Goal: Task Accomplishment & Management: Manage account settings

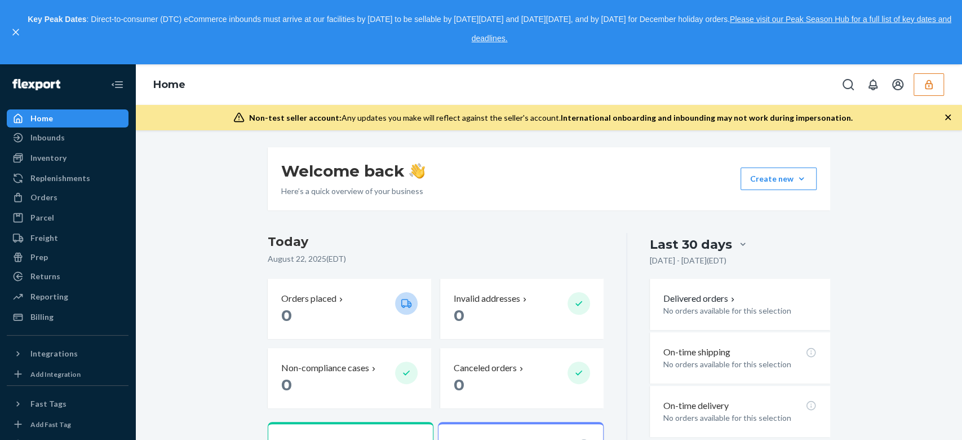
click at [927, 79] on icon "button" at bounding box center [928, 84] width 11 height 11
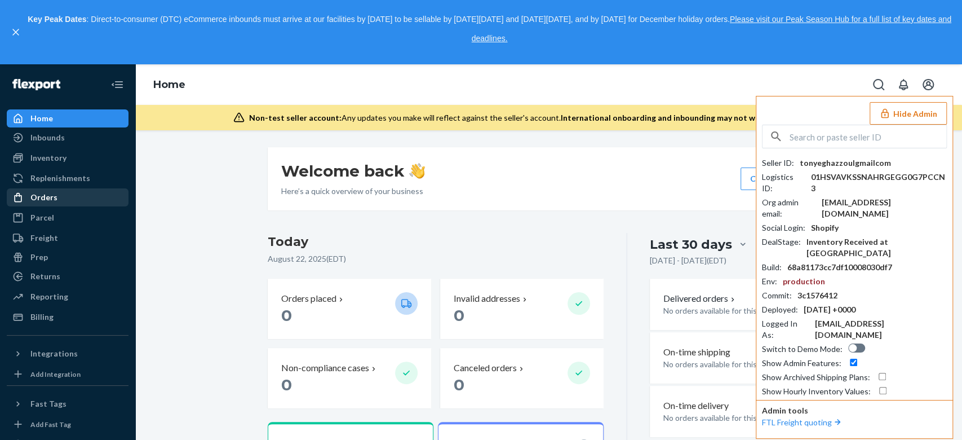
click at [34, 190] on div "Orders" at bounding box center [67, 197] width 119 height 16
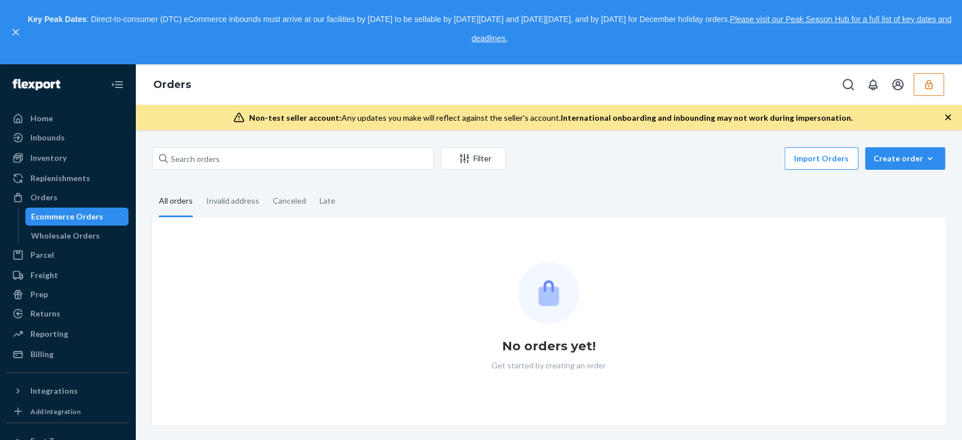
click at [927, 88] on icon "button" at bounding box center [928, 84] width 11 height 11
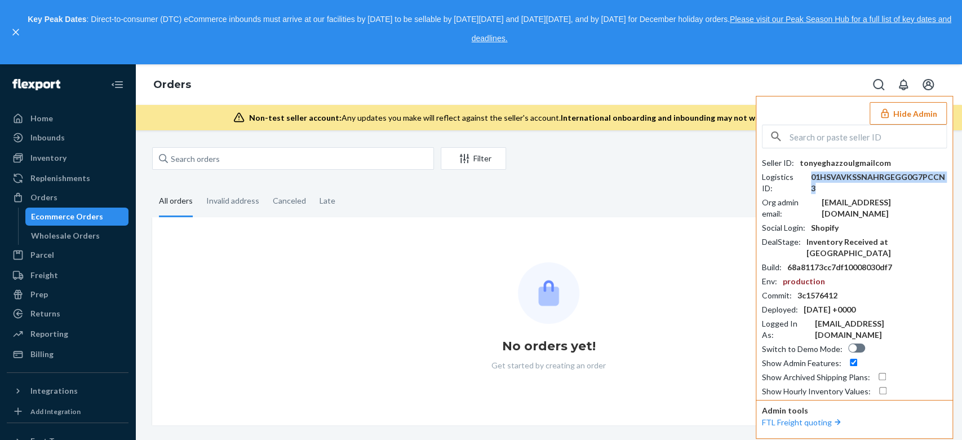
click at [878, 178] on div "01HSVAVKSSNAHRGEGG0G7PCCN3" at bounding box center [879, 182] width 136 height 23
click at [843, 161] on div "tonyeghazzoulgmailcom" at bounding box center [845, 162] width 91 height 11
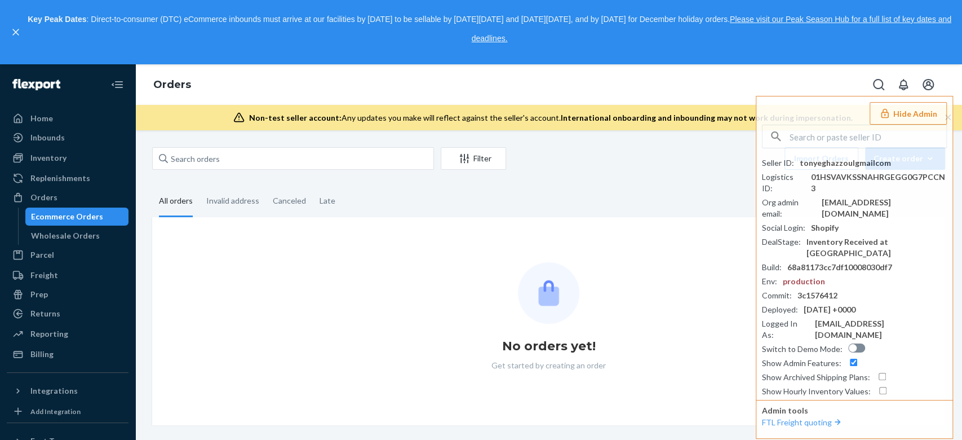
drag, startPoint x: 889, startPoint y: 52, endPoint x: 869, endPoint y: 52, distance: 19.2
click at [889, 52] on div "Key Peak Dates : Direct-to-consumer (DTC) eCommerce inbounds must arrive at our…" at bounding box center [489, 32] width 925 height 44
click at [832, 143] on input "text" at bounding box center [867, 136] width 157 height 23
paste input "tonyeghazzoul@gmail.com"
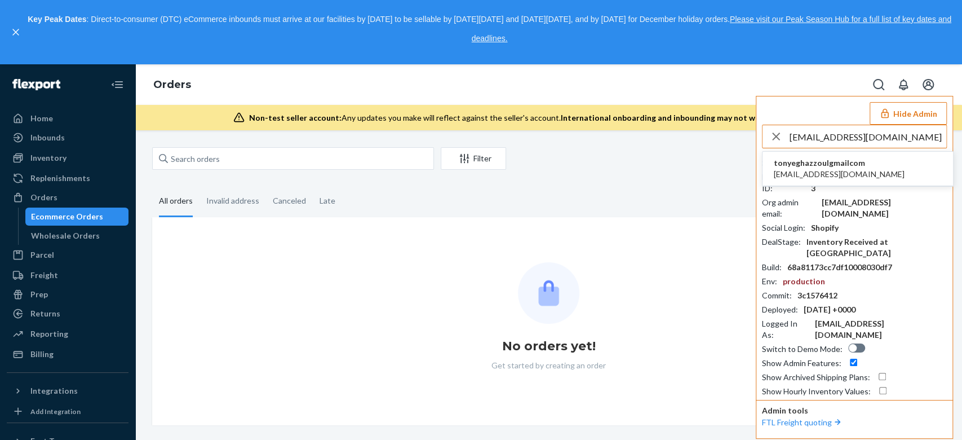
type input "tonyeghazzoul@gmail.com"
click at [873, 162] on li "tonyeghazzoulgmailcom tonyeghazzoul@gmail.com" at bounding box center [857, 169] width 190 height 34
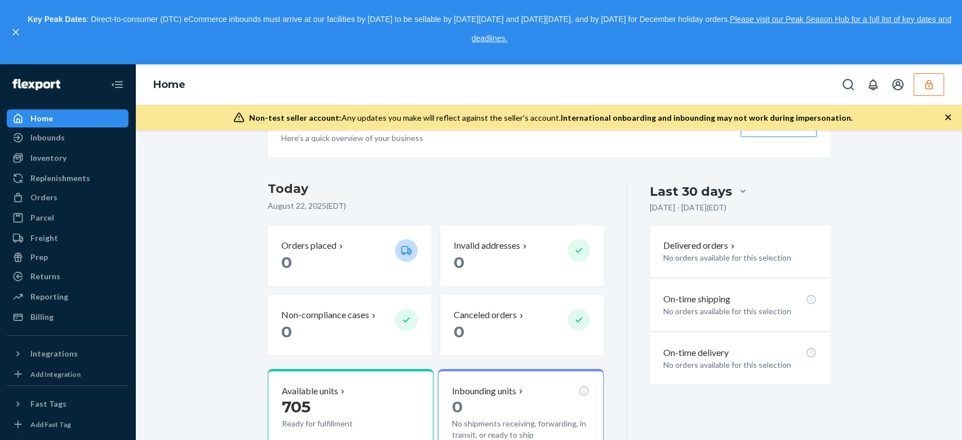
scroll to position [75, 0]
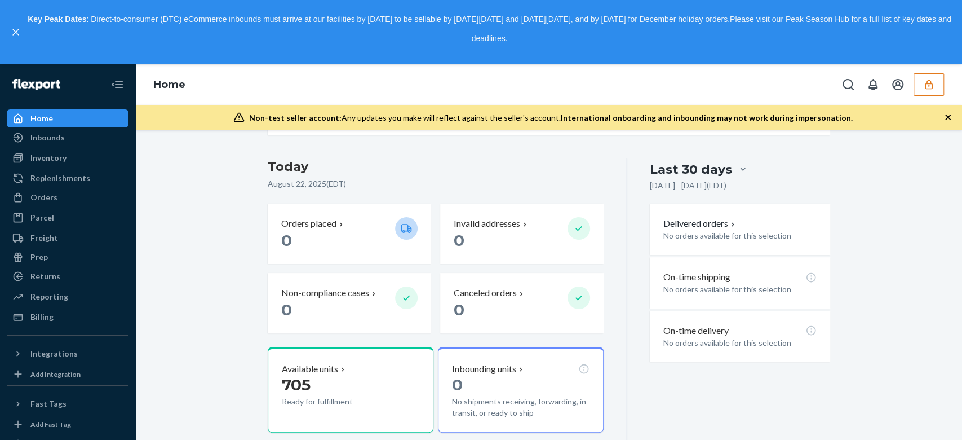
click at [942, 79] on button "button" at bounding box center [928, 84] width 30 height 23
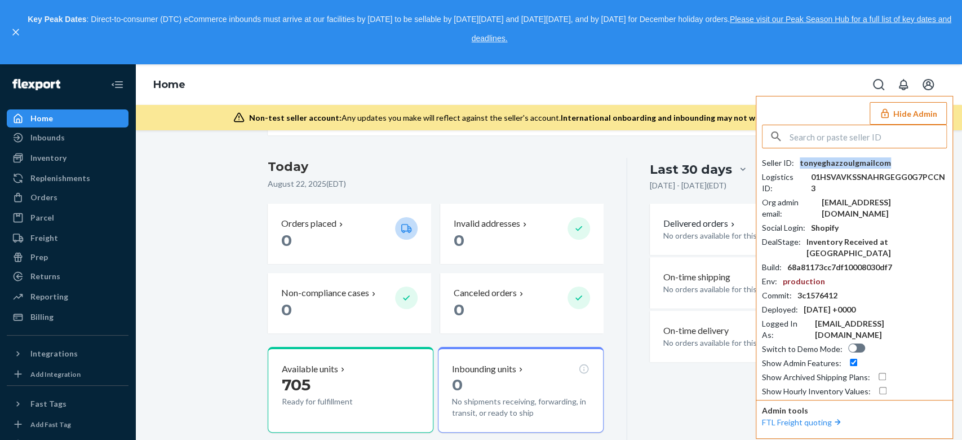
click at [848, 163] on div "tonyeghazzoulgmailcom" at bounding box center [845, 162] width 91 height 11
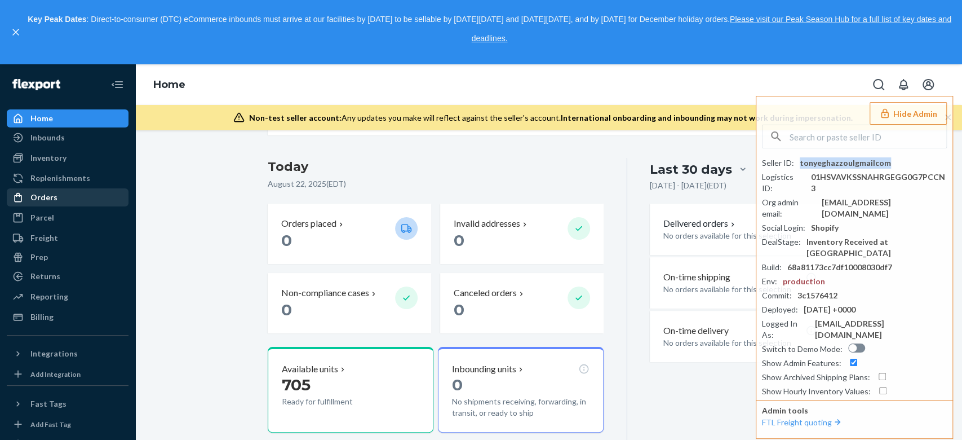
click at [60, 197] on div "Orders" at bounding box center [67, 197] width 119 height 16
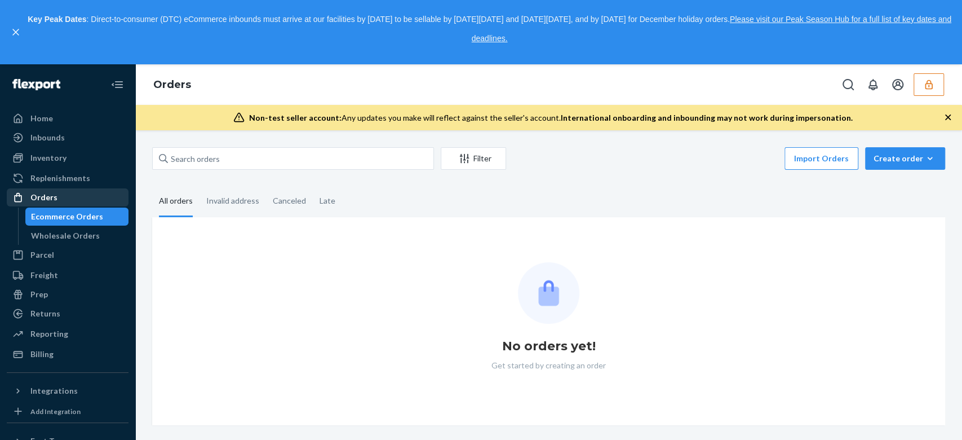
click at [60, 196] on div "Orders" at bounding box center [67, 197] width 119 height 16
click at [57, 194] on div "Orders" at bounding box center [67, 197] width 119 height 16
click at [63, 122] on div "Home" at bounding box center [67, 118] width 119 height 16
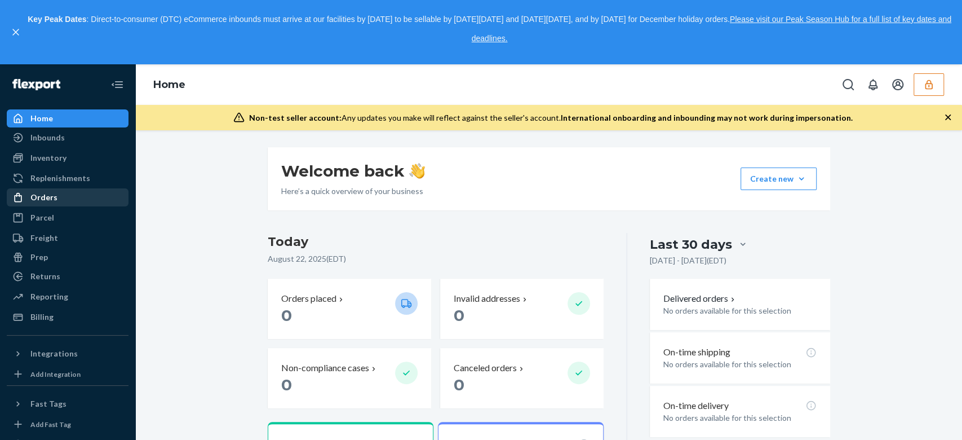
click at [56, 202] on div "Orders" at bounding box center [67, 197] width 119 height 16
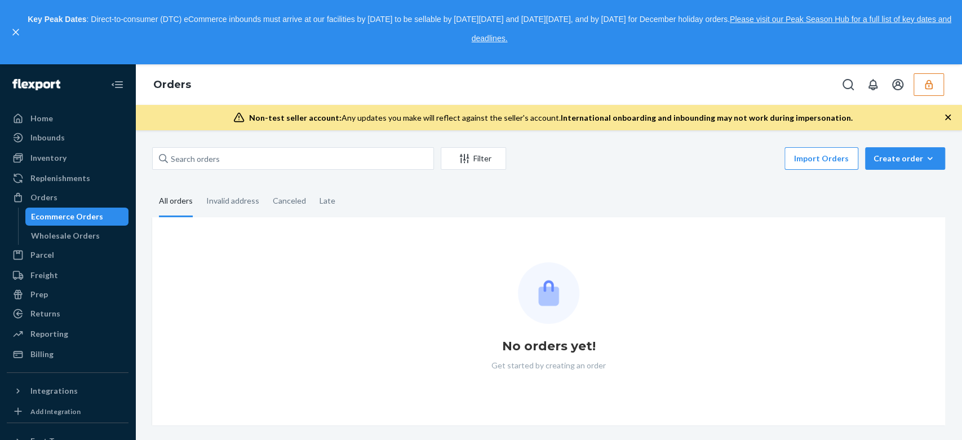
click at [922, 91] on button "button" at bounding box center [928, 84] width 30 height 23
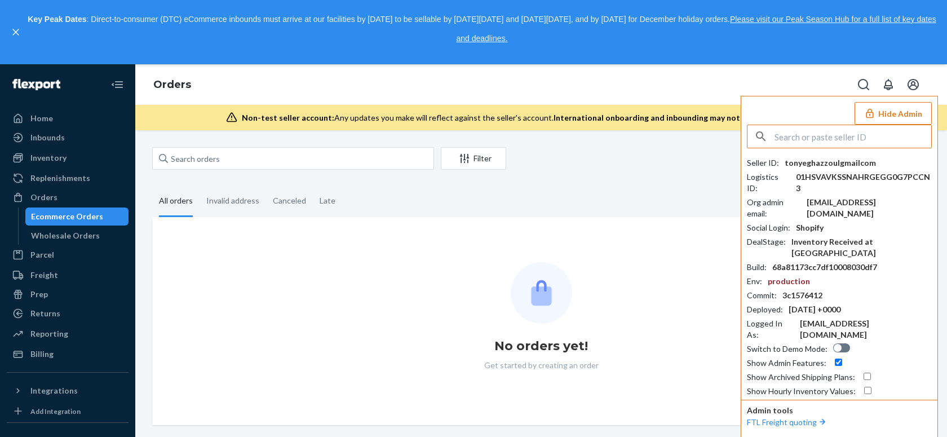
click at [838, 132] on input "text" at bounding box center [852, 136] width 157 height 23
paste input "ywpantherimportscom"
type input "ywpantherimportscom"
click at [815, 172] on span "yw@pantherimports.com" at bounding box center [823, 173] width 131 height 11
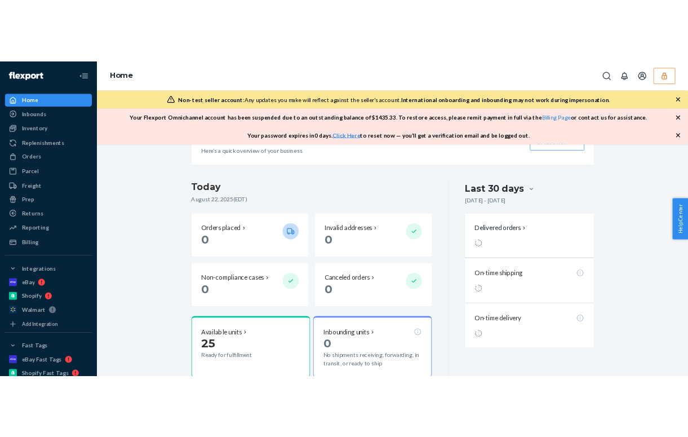
scroll to position [75, 0]
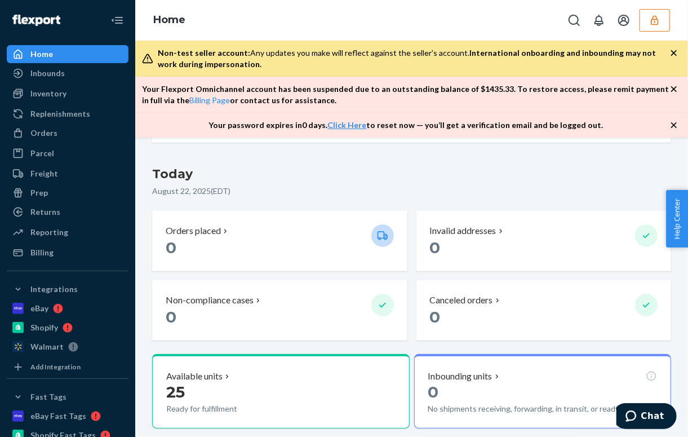
click at [654, 25] on button "button" at bounding box center [655, 20] width 30 height 23
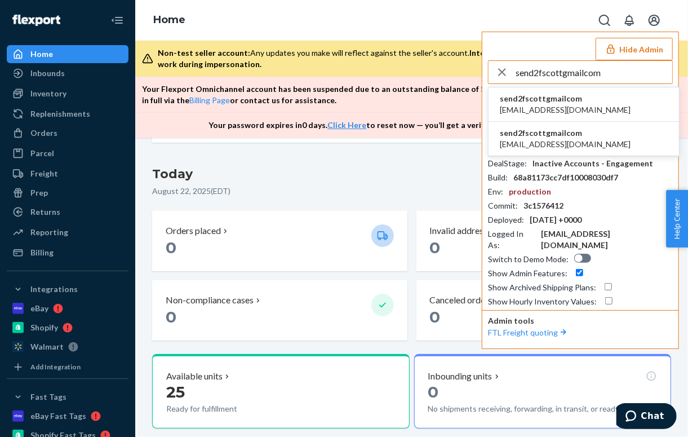
type input "send2fscottgmailcom"
click at [535, 112] on span "[EMAIL_ADDRESS][DOMAIN_NAME]" at bounding box center [565, 109] width 131 height 11
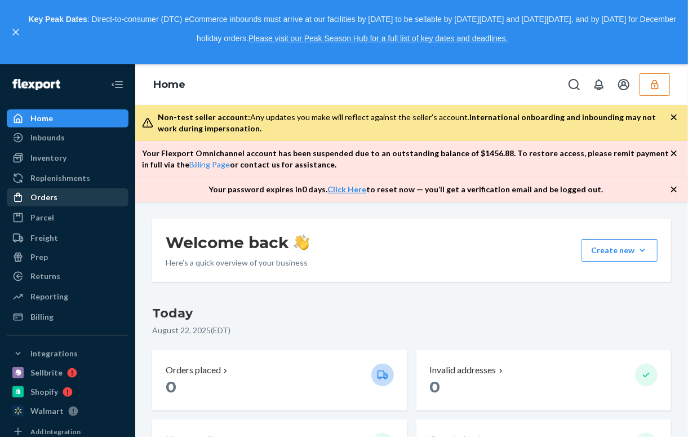
click at [70, 196] on div "Orders" at bounding box center [67, 197] width 119 height 16
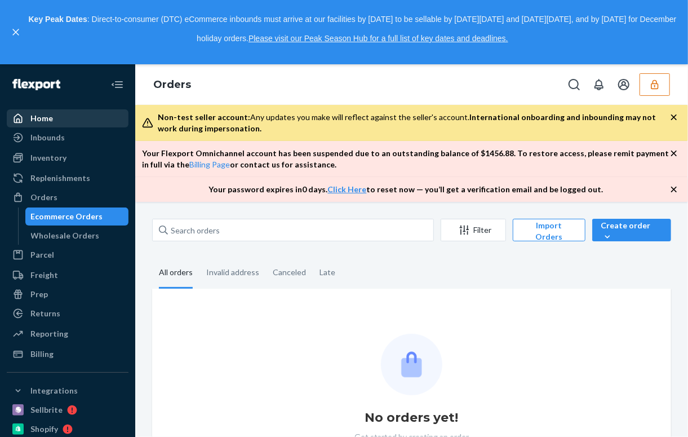
click at [48, 118] on div "Home" at bounding box center [41, 118] width 23 height 11
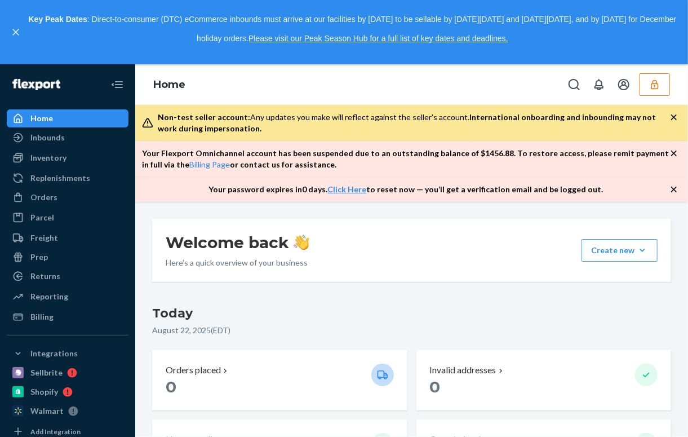
click at [658, 92] on button "button" at bounding box center [655, 84] width 30 height 23
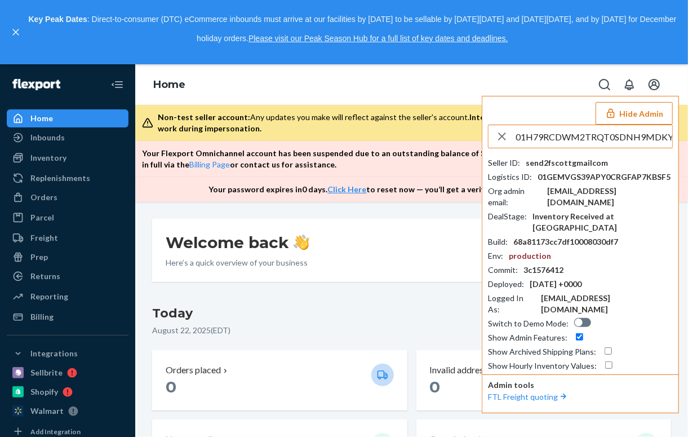
scroll to position [0, 4]
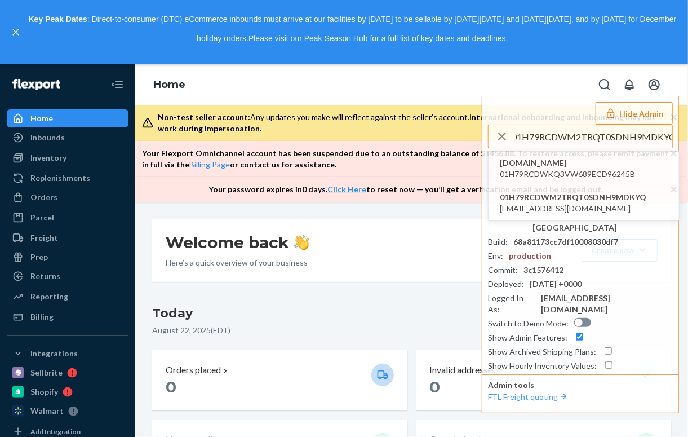
type input "01H79RCDWM2TRQT0SDNH9MDKYQ"
click at [562, 165] on span "23635b-2.myshopify.com" at bounding box center [567, 162] width 135 height 11
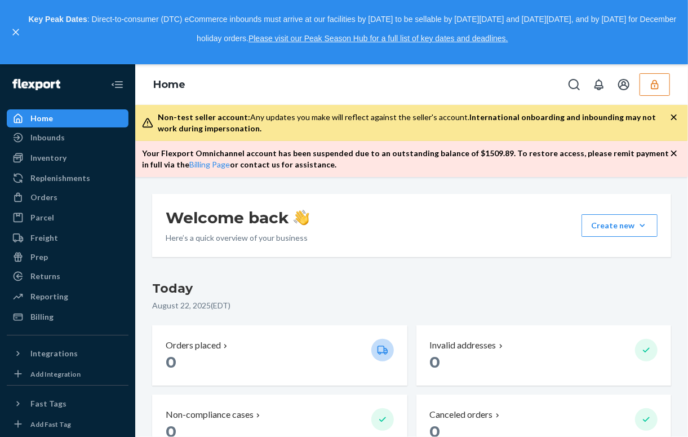
click at [650, 83] on icon "button" at bounding box center [654, 84] width 11 height 11
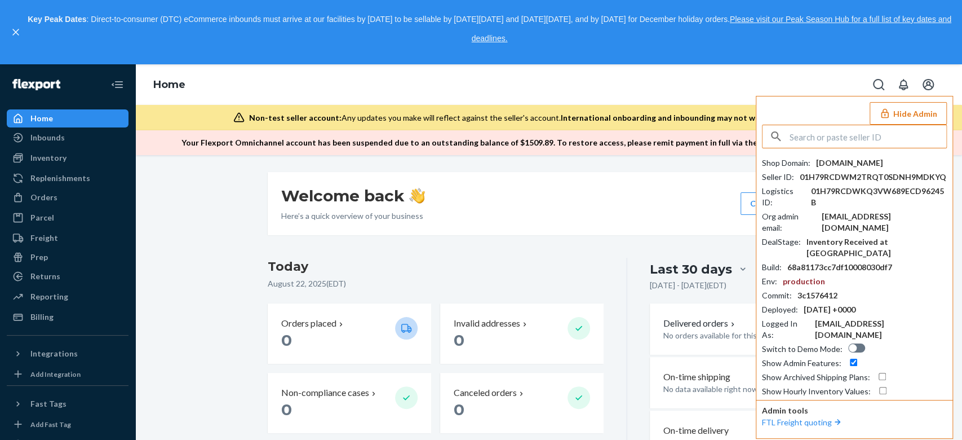
paste input "sfnonboardingneflumflexportcom"
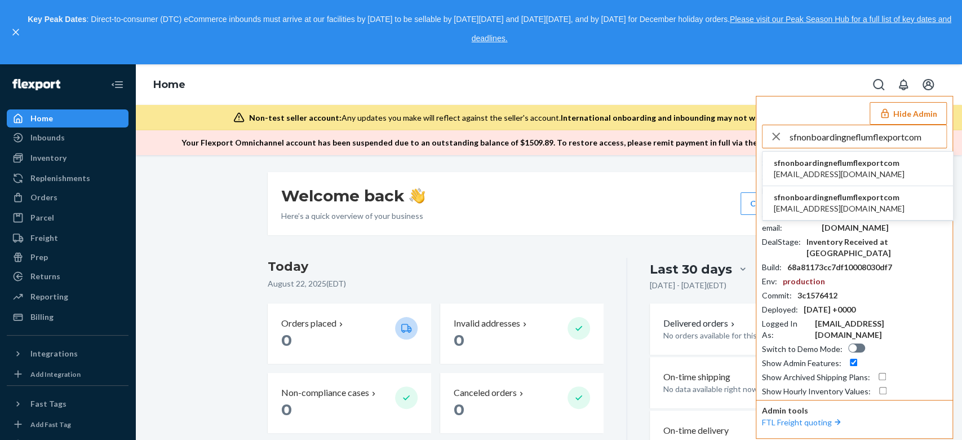
type input "sfnonboardingneflumflexportcom"
click at [687, 164] on span "sfnonboardingneflumflexportcom" at bounding box center [839, 162] width 131 height 11
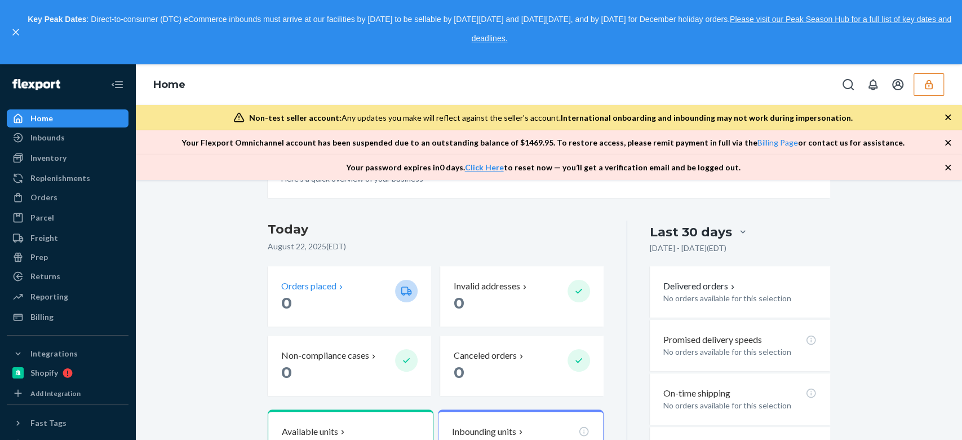
scroll to position [150, 0]
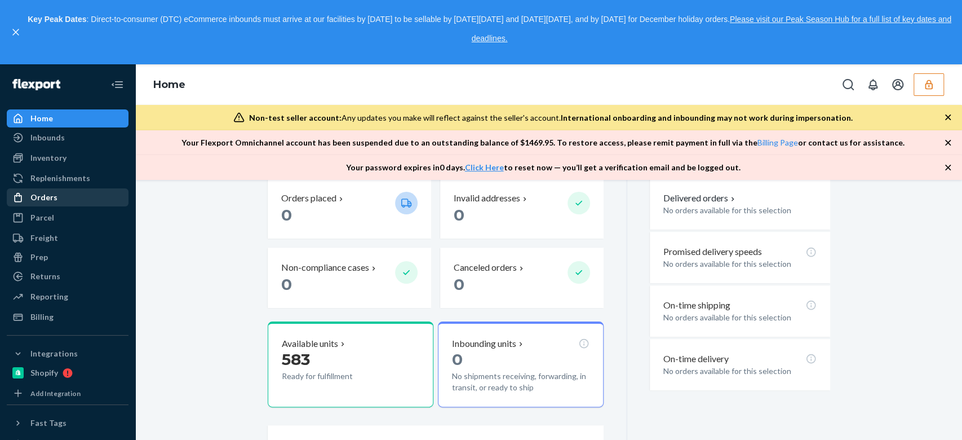
click at [25, 193] on div at bounding box center [21, 197] width 18 height 11
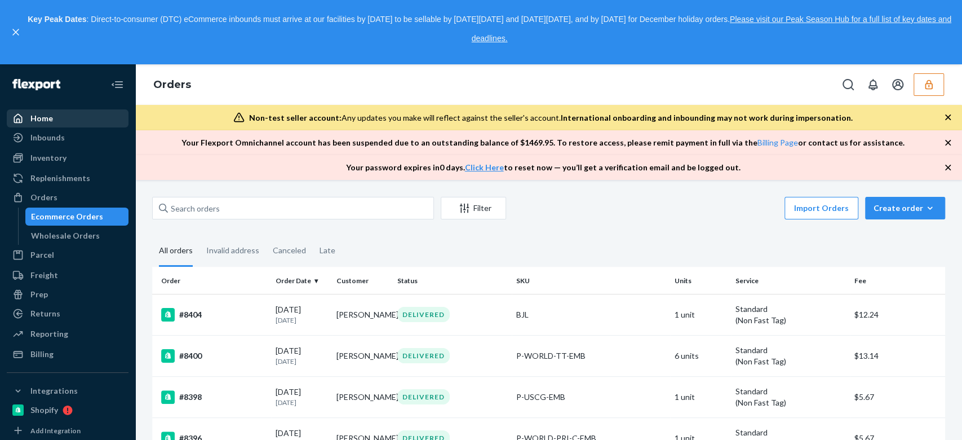
click at [45, 117] on div "Home" at bounding box center [41, 118] width 23 height 11
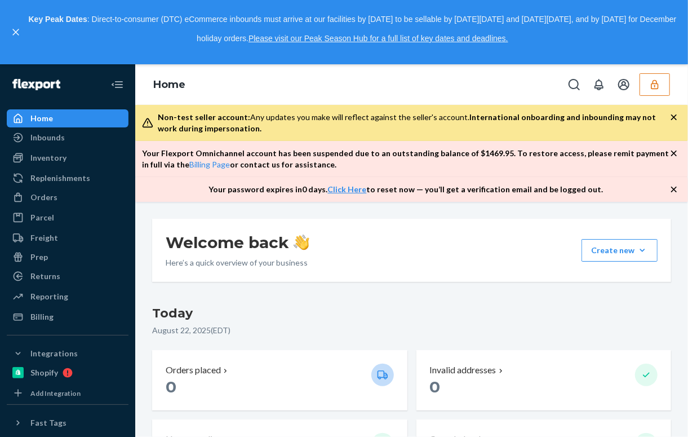
click at [653, 87] on icon "button" at bounding box center [654, 84] width 11 height 11
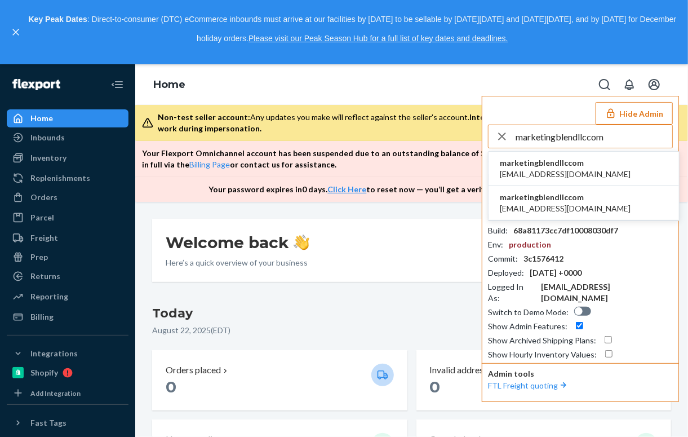
type input "marketingblendllccom"
click at [566, 167] on span "marketingblendllccom" at bounding box center [565, 162] width 131 height 11
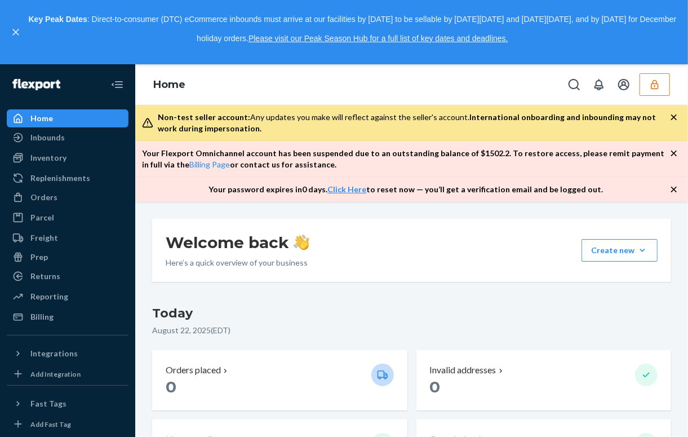
click at [646, 82] on button "button" at bounding box center [655, 84] width 30 height 23
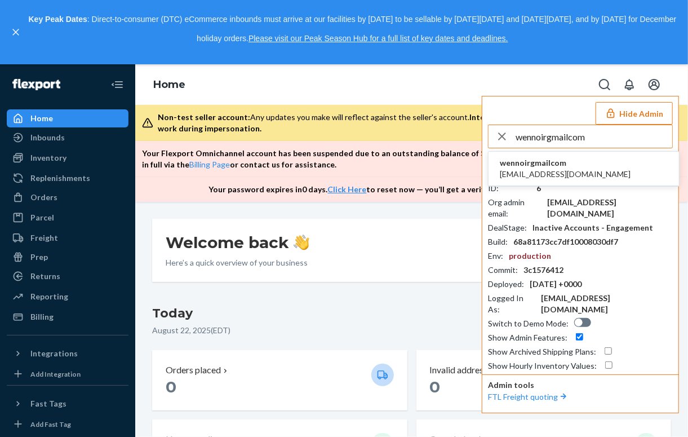
type input "wennoirgmailcom"
click at [579, 165] on li "wennoirgmailcom wen.noir@gmail.com" at bounding box center [584, 169] width 190 height 34
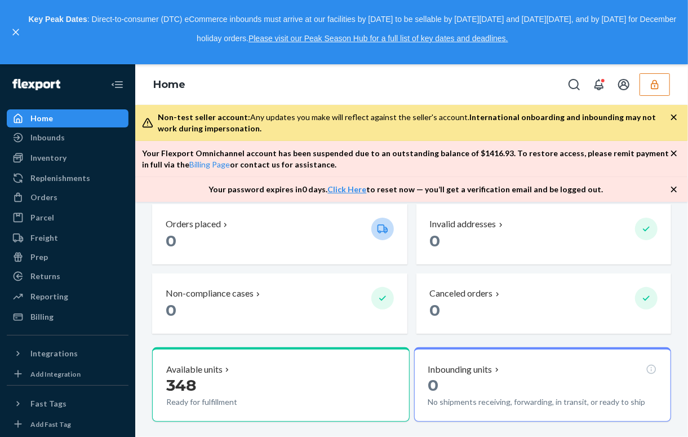
scroll to position [150, 0]
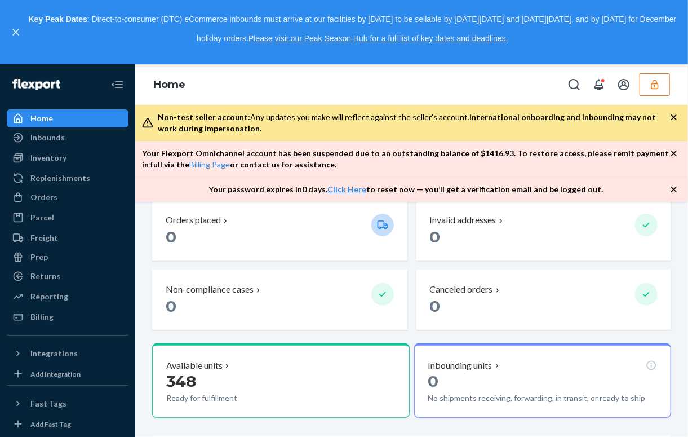
click at [662, 83] on button "button" at bounding box center [655, 84] width 30 height 23
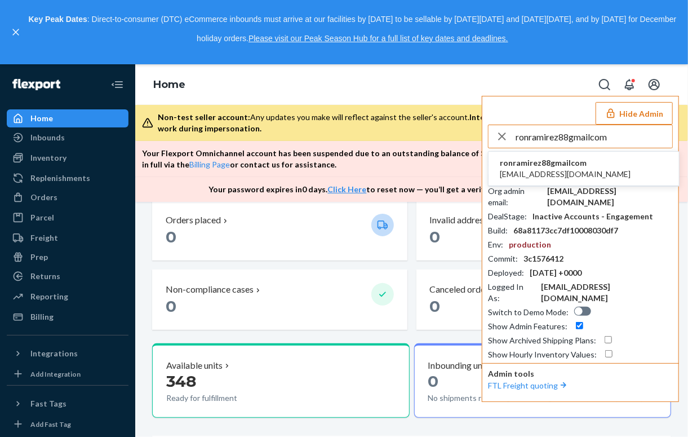
type input "ronramirez88gmailcom"
click at [569, 170] on span "ronramirez88@gmail.com" at bounding box center [565, 173] width 131 height 11
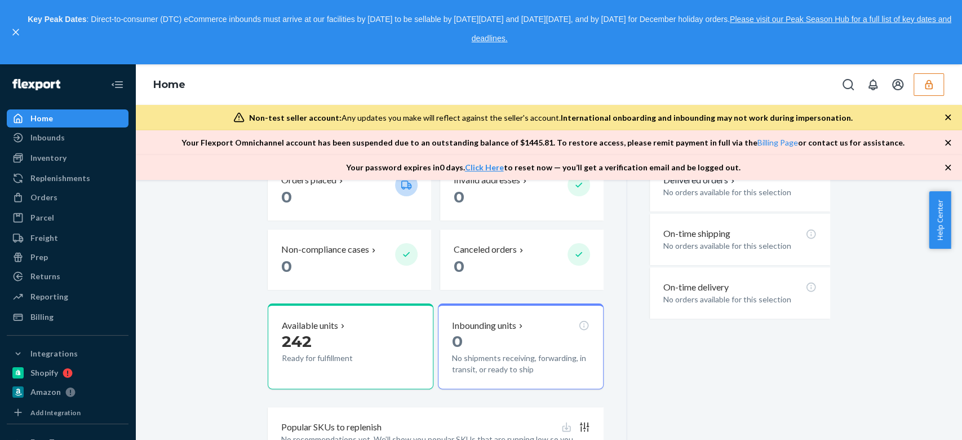
scroll to position [225, 0]
